Goal: Find specific page/section: Find specific page/section

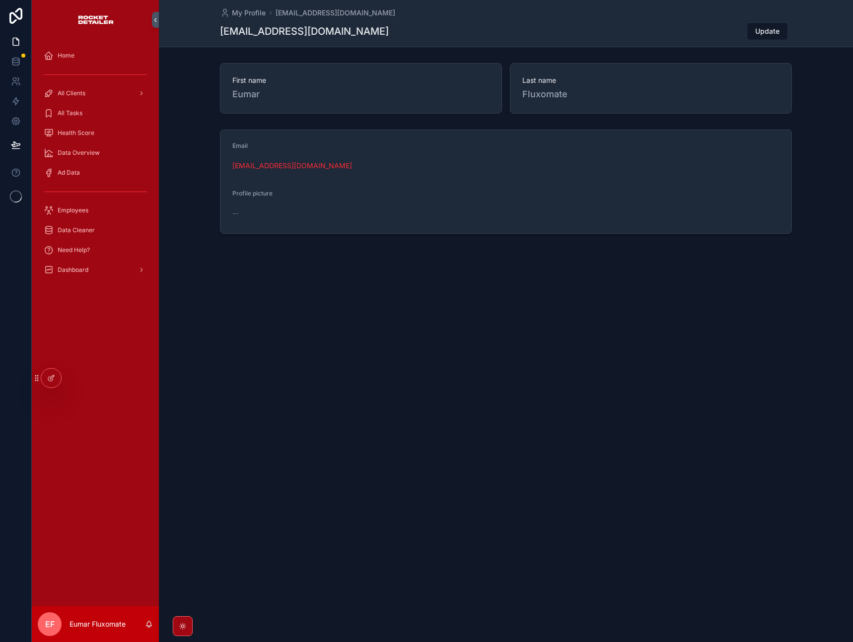
click at [339, 297] on div "My Profile [EMAIL_ADDRESS][DOMAIN_NAME] [EMAIL_ADDRESS][DOMAIN_NAME] Update Fir…" at bounding box center [506, 150] width 694 height 301
click at [20, 59] on icon at bounding box center [16, 62] width 10 height 10
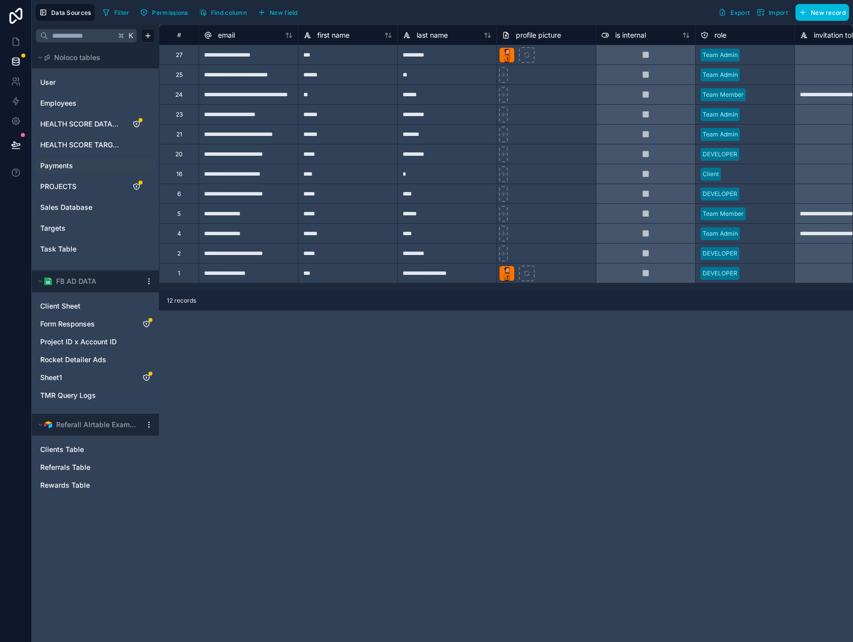
click at [83, 161] on link "Payments" at bounding box center [80, 166] width 80 height 10
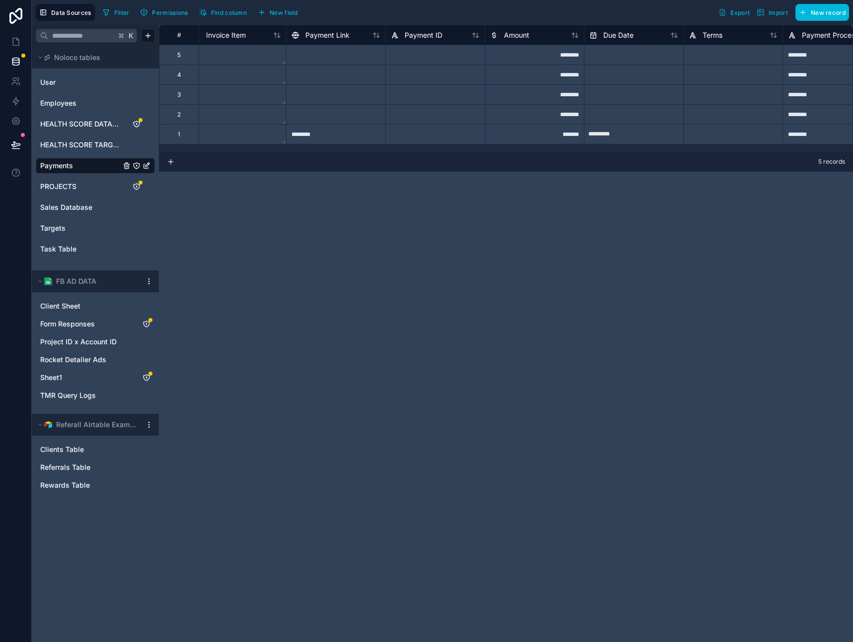
scroll to position [0, 1197]
